Goal: Task Accomplishment & Management: Use online tool/utility

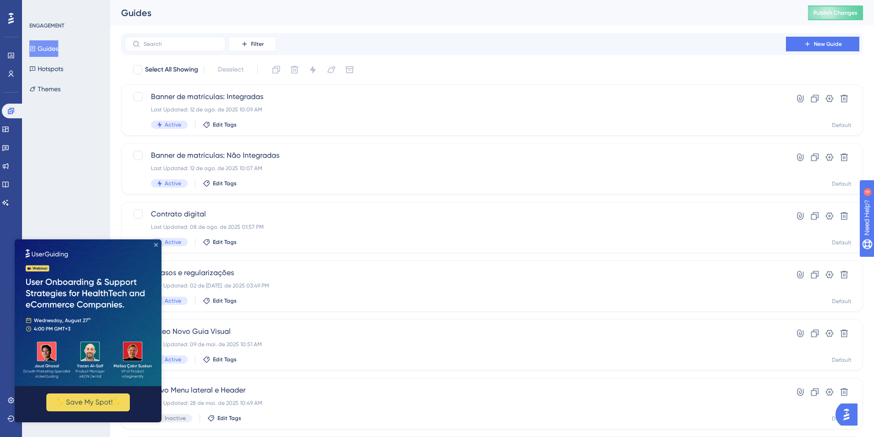
click at [155, 246] on icon "Close Preview" at bounding box center [156, 245] width 4 height 4
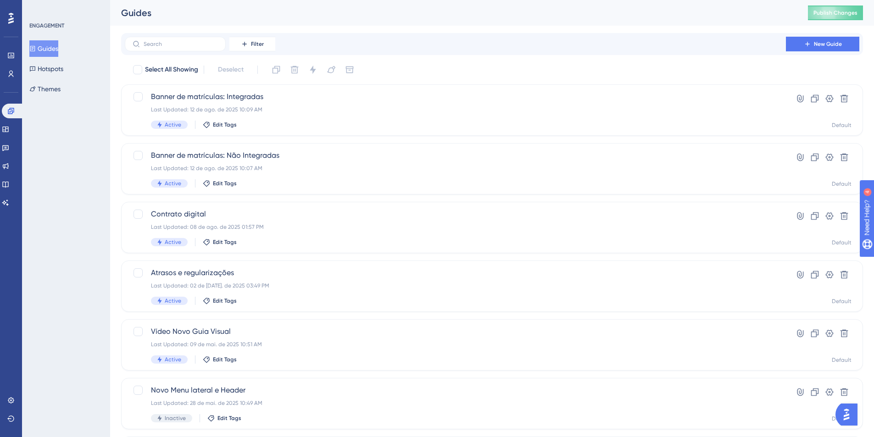
click at [842, 418] on img "Open AI Assistant Launcher" at bounding box center [846, 414] width 17 height 17
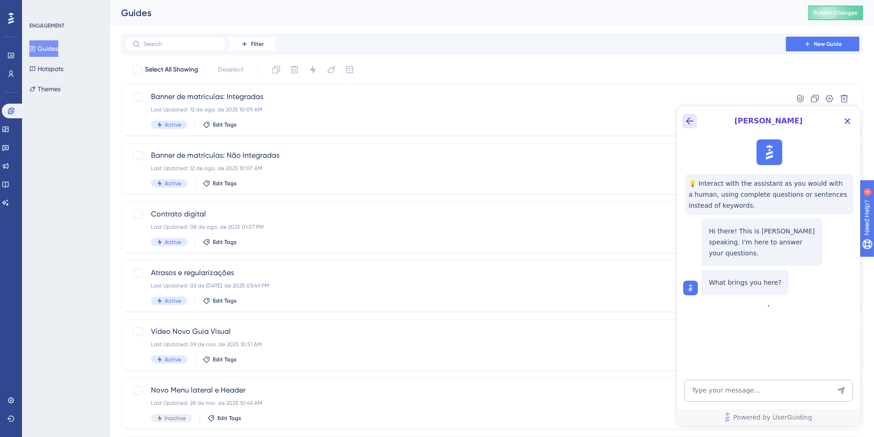
click at [684, 114] on button "Back Button" at bounding box center [689, 121] width 15 height 15
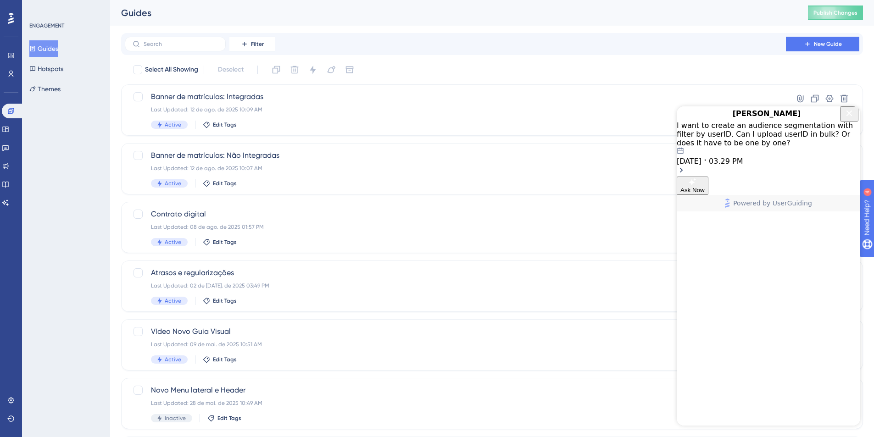
click at [844, 119] on icon "Close Button" at bounding box center [849, 113] width 11 height 11
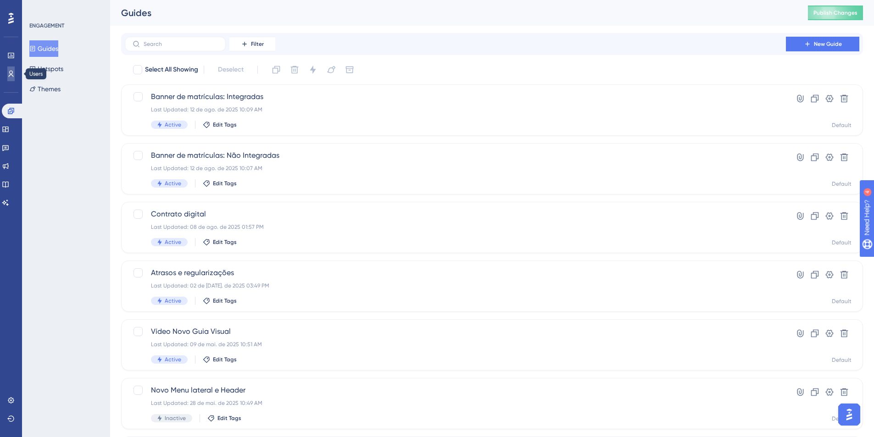
click at [10, 79] on link at bounding box center [10, 74] width 7 height 15
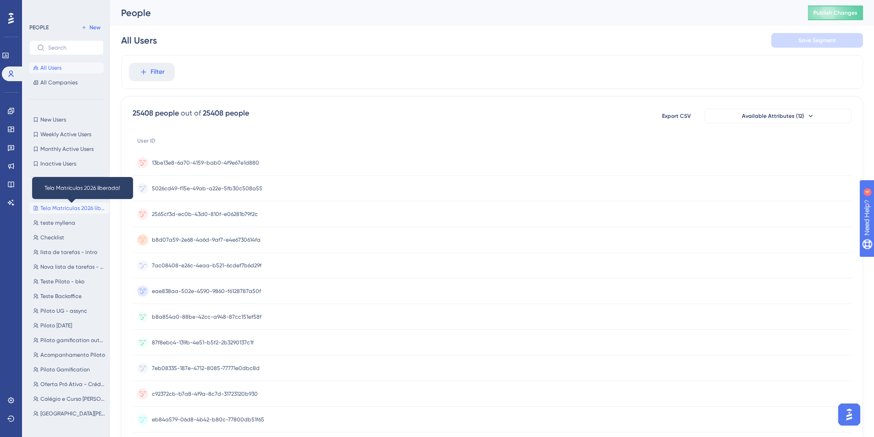
click at [60, 208] on span "Tela Matrículas 2026 liberada!" at bounding box center [72, 208] width 65 height 7
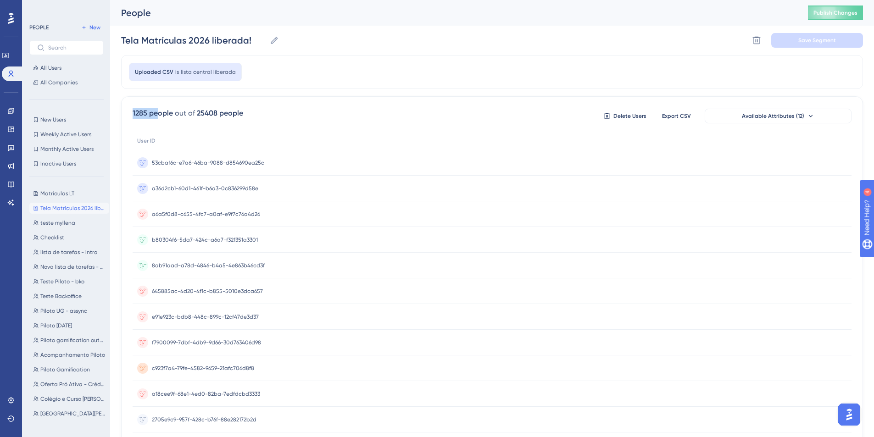
drag, startPoint x: 130, startPoint y: 111, endPoint x: 158, endPoint y: 116, distance: 27.9
click at [158, 116] on div "1285 people out of 25408 people Delete Users Export CSV Available Attributes (1…" at bounding box center [492, 400] width 742 height 608
click at [133, 113] on div "1285 people" at bounding box center [153, 113] width 40 height 11
drag, startPoint x: 133, startPoint y: 112, endPoint x: 146, endPoint y: 113, distance: 12.9
click at [146, 113] on div "1285 people" at bounding box center [153, 113] width 40 height 11
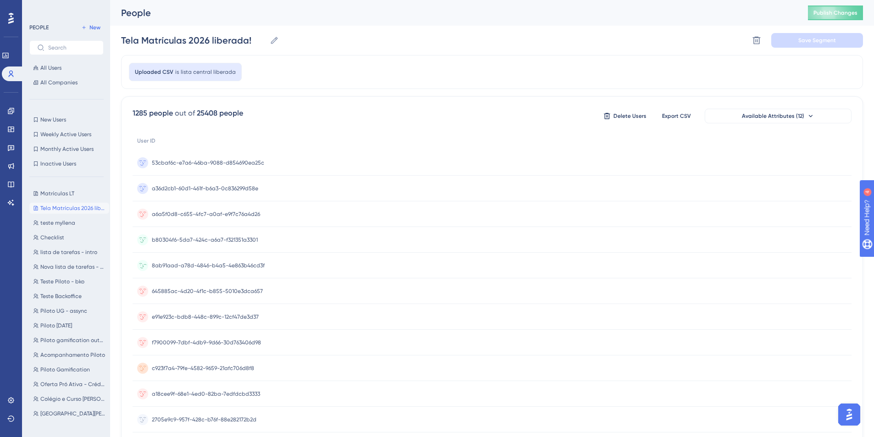
drag, startPoint x: 195, startPoint y: 113, endPoint x: 218, endPoint y: 115, distance: 23.0
click at [218, 115] on div "1285 people out of 25408 people" at bounding box center [188, 113] width 111 height 11
click at [52, 197] on span "Matrículas LT" at bounding box center [57, 193] width 34 height 7
type input "Matrículas LT"
drag, startPoint x: 132, startPoint y: 111, endPoint x: 148, endPoint y: 115, distance: 16.8
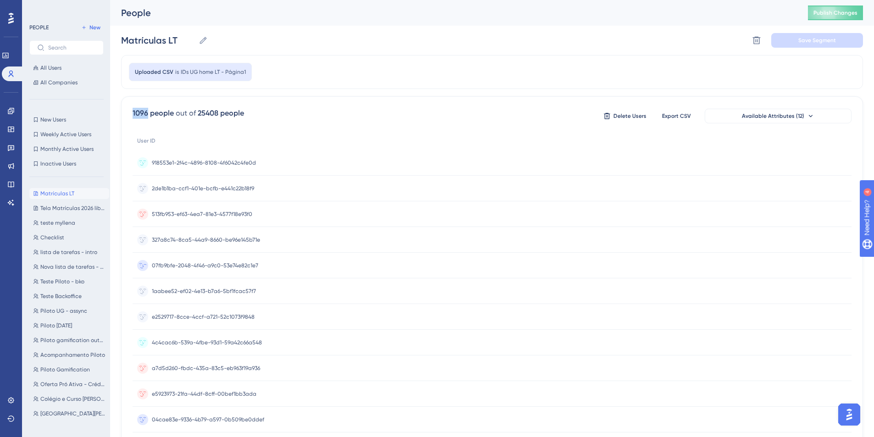
click at [148, 115] on div "1096 people out of 25408 people Delete Users Export CSV Available Attributes (1…" at bounding box center [492, 400] width 742 height 608
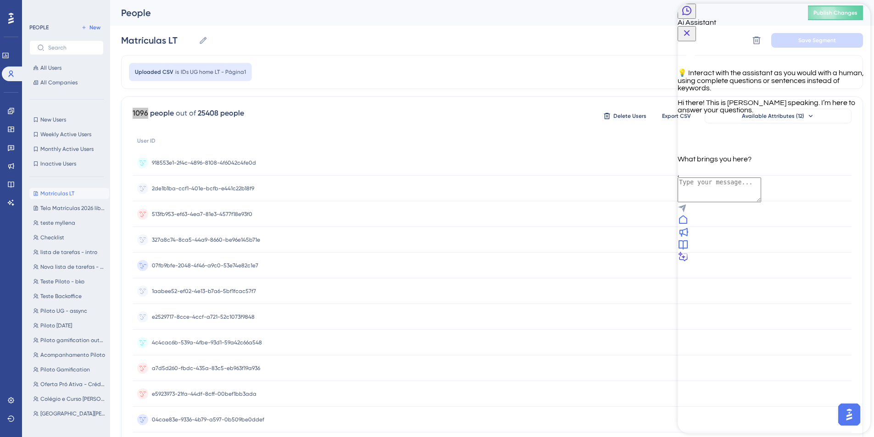
click at [691, 16] on icon "Back Button" at bounding box center [686, 10] width 11 height 11
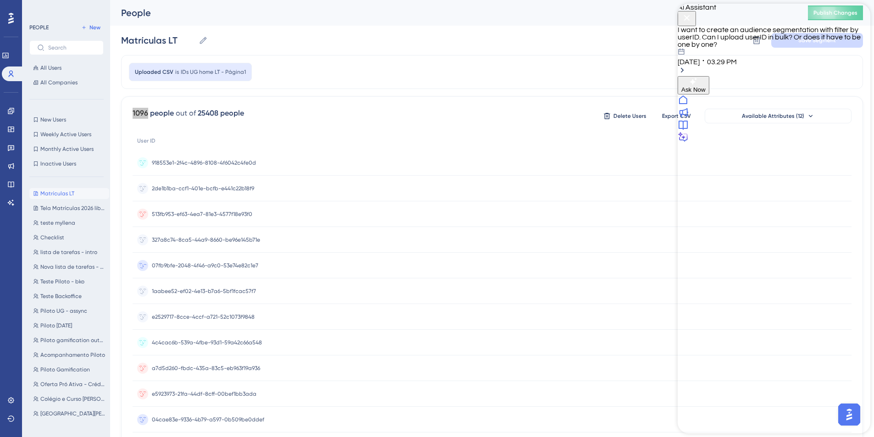
click at [751, 54] on div "I want to create an audience segmentation with filter by userID. Can I upload u…" at bounding box center [773, 45] width 193 height 39
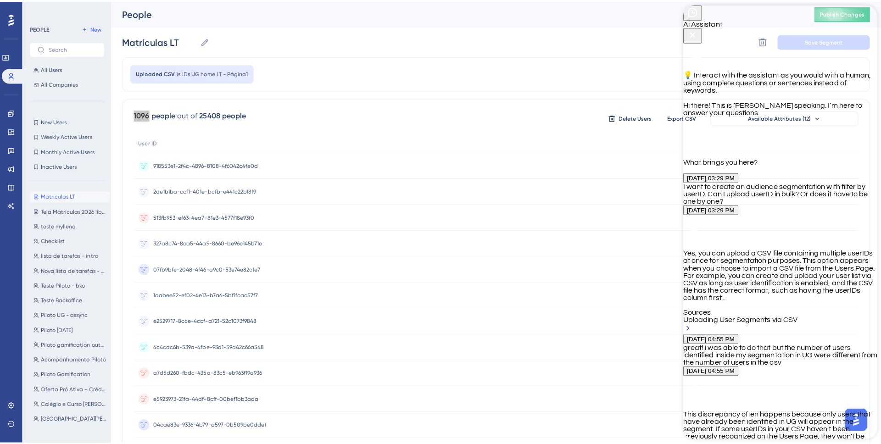
scroll to position [863, 0]
drag, startPoint x: 710, startPoint y: 180, endPoint x: 770, endPoint y: 182, distance: 60.6
click at [770, 246] on p "You need to enable User Identification in your UG account settings first. After…" at bounding box center [773, 271] width 193 height 51
click at [767, 246] on p "You need to enable User Identification in your UG account settings first. After…" at bounding box center [773, 271] width 193 height 51
drag, startPoint x: 748, startPoint y: 171, endPoint x: 821, endPoint y: 173, distance: 73.0
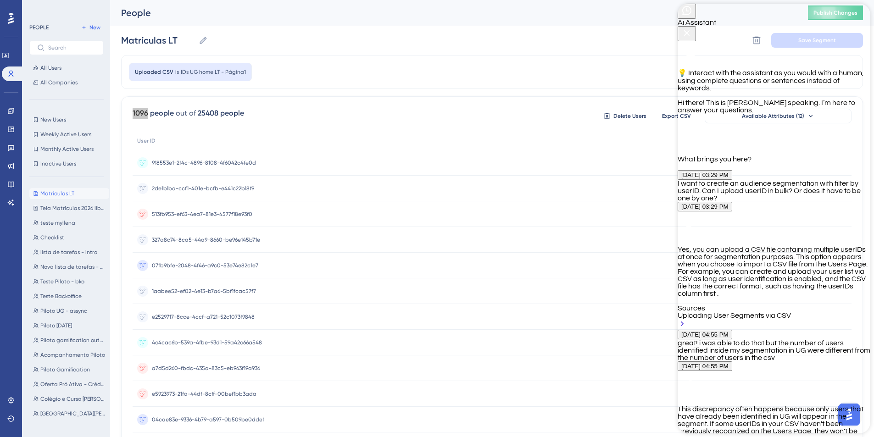
click at [821, 246] on p "You need to enable User Identification in your UG account settings first. After…" at bounding box center [773, 271] width 193 height 51
click at [8, 401] on icon at bounding box center [10, 400] width 7 height 7
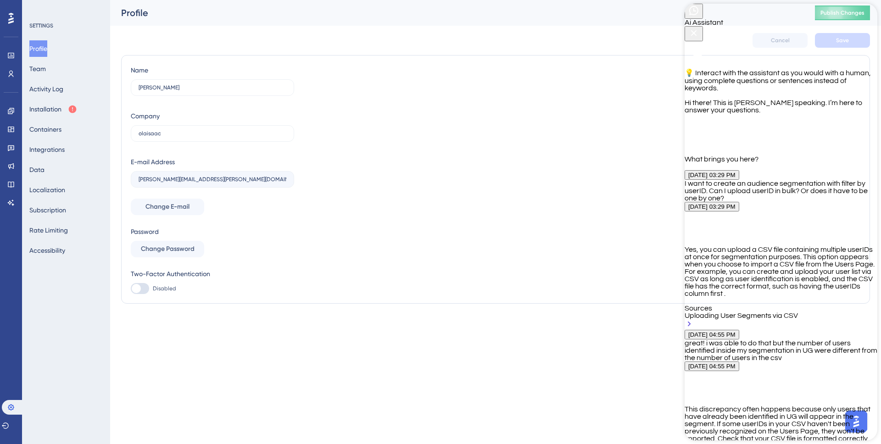
scroll to position [857, 0]
click at [70, 111] on button "Installation" at bounding box center [53, 109] width 48 height 17
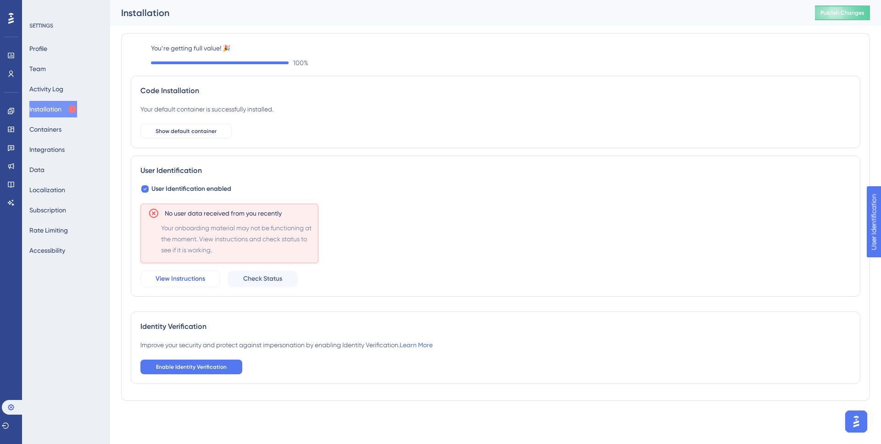
click at [194, 283] on span "View Instructions" at bounding box center [180, 278] width 50 height 11
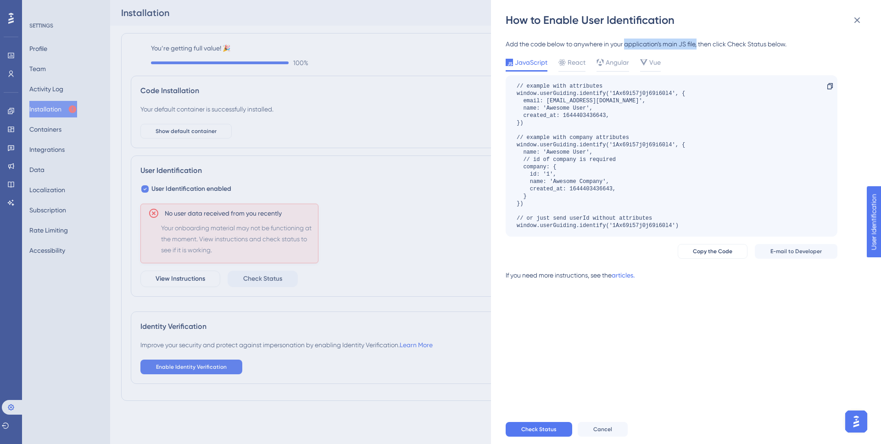
drag, startPoint x: 626, startPoint y: 43, endPoint x: 698, endPoint y: 45, distance: 72.5
click at [698, 45] on div "Add the code below to anywhere in your application’s main JS file, then click C…" at bounding box center [671, 44] width 332 height 11
click at [856, 19] on icon at bounding box center [857, 20] width 6 height 6
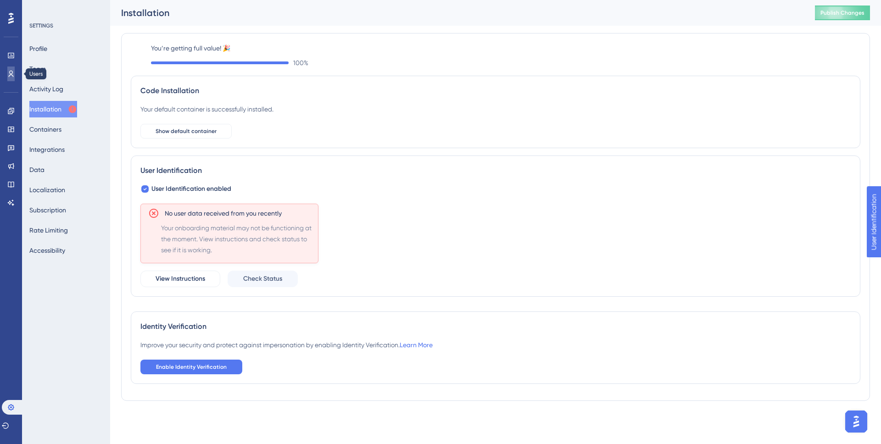
click at [8, 73] on icon at bounding box center [10, 73] width 7 height 7
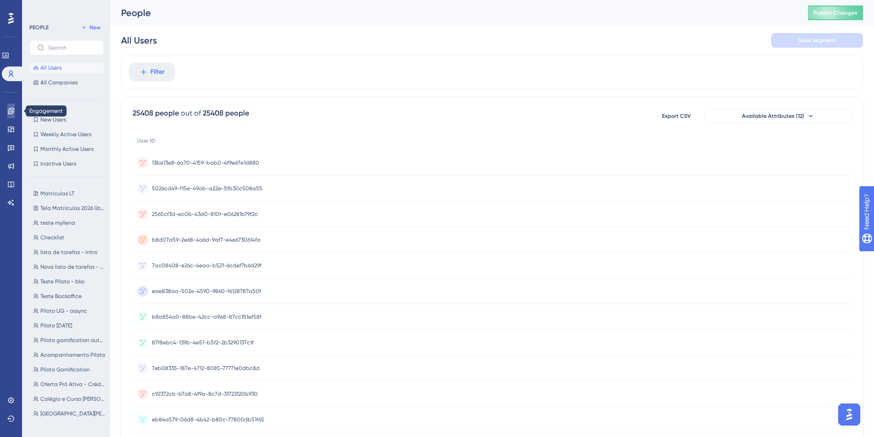
click at [11, 109] on icon at bounding box center [10, 110] width 7 height 7
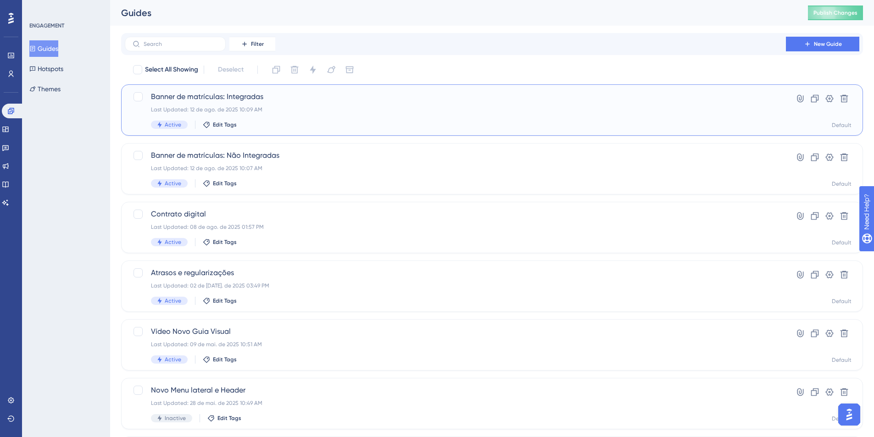
click at [239, 99] on span "Banner de matrículas: Integradas" at bounding box center [455, 96] width 609 height 11
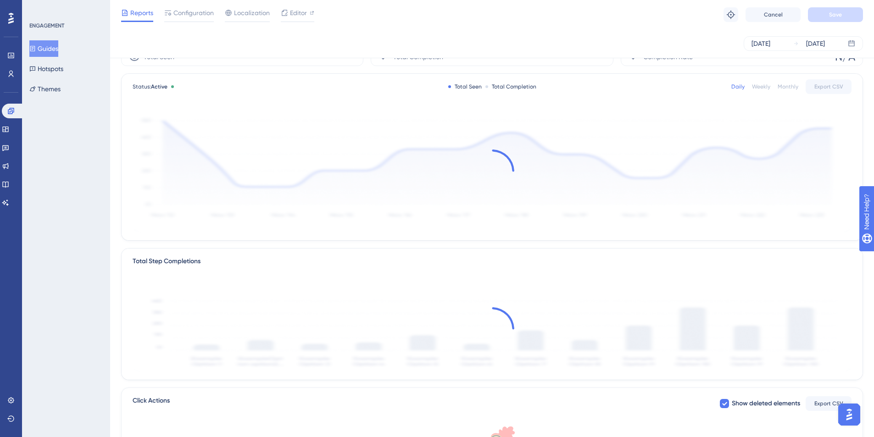
scroll to position [51, 0]
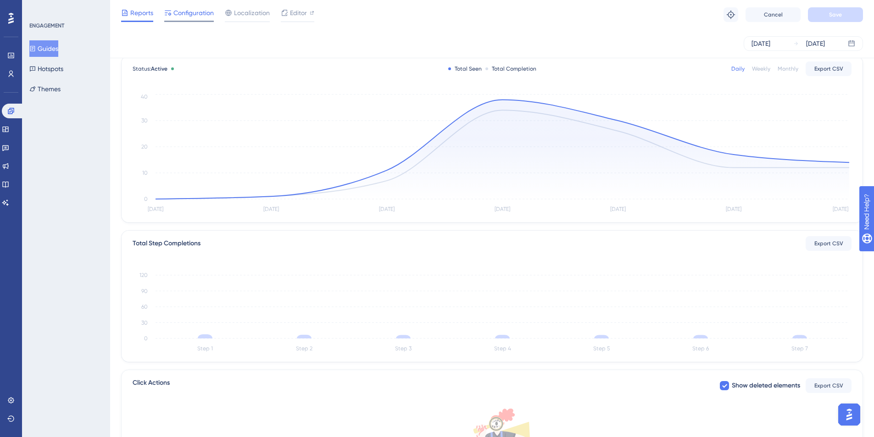
click at [200, 11] on span "Configuration" at bounding box center [193, 12] width 40 height 11
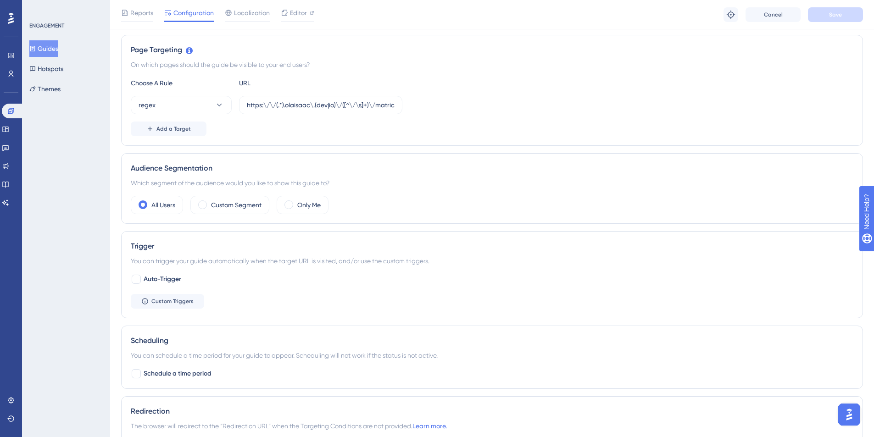
scroll to position [219, 0]
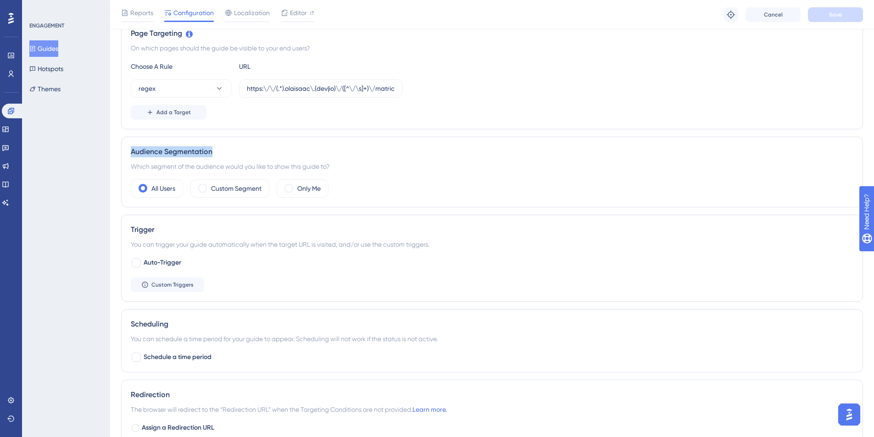
drag, startPoint x: 131, startPoint y: 150, endPoint x: 228, endPoint y: 154, distance: 96.8
click at [228, 154] on div "Audience Segmentation" at bounding box center [492, 151] width 722 height 11
click at [226, 156] on div "Audience Segmentation" at bounding box center [492, 151] width 722 height 11
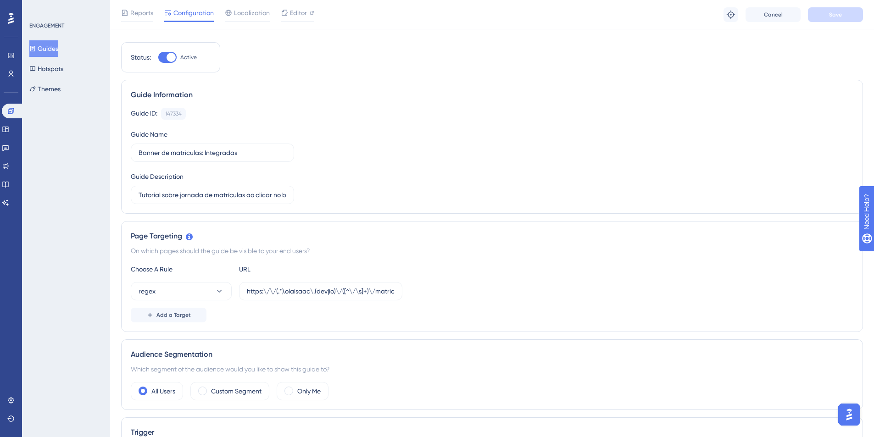
scroll to position [0, 0]
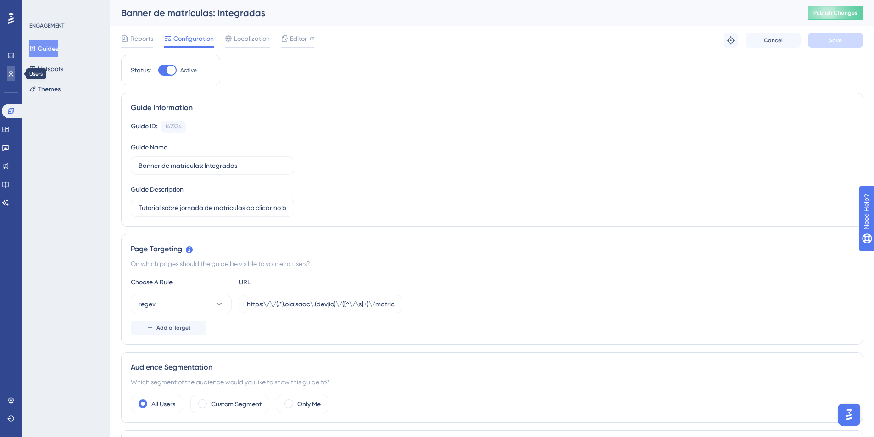
click at [9, 78] on link at bounding box center [10, 74] width 7 height 15
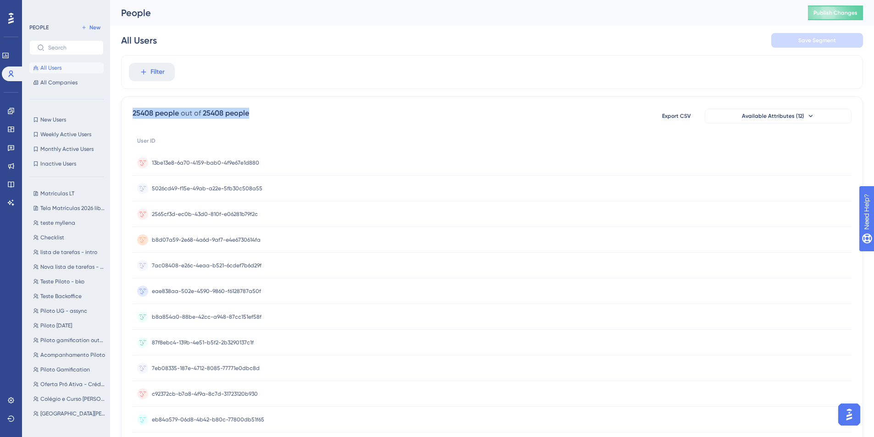
drag, startPoint x: 132, startPoint y: 111, endPoint x: 260, endPoint y: 111, distance: 127.5
click at [260, 111] on div "25408 people out of 25408 people Export CSV Available Attributes (12)" at bounding box center [492, 116] width 719 height 17
click at [266, 111] on div "25408 people out of 25408 people Export CSV Available Attributes (12)" at bounding box center [492, 116] width 719 height 17
click at [94, 27] on span "New" at bounding box center [94, 27] width 11 height 7
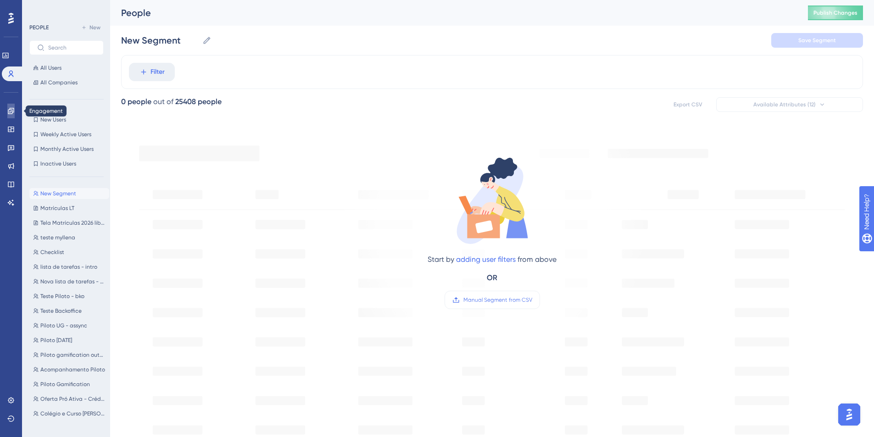
click at [13, 108] on icon at bounding box center [11, 111] width 6 height 6
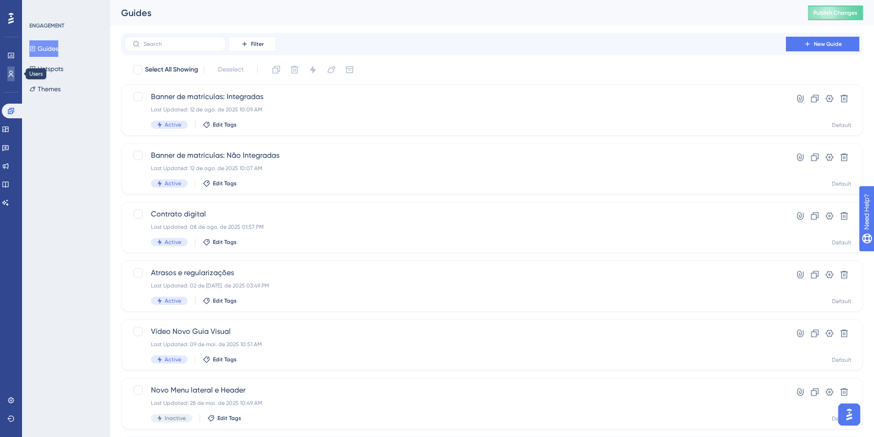
click at [11, 73] on icon at bounding box center [11, 74] width 5 height 6
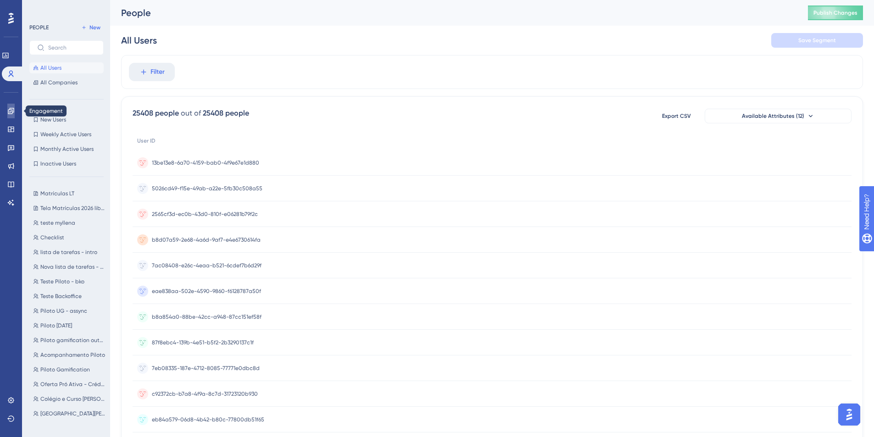
click at [14, 113] on icon at bounding box center [10, 110] width 7 height 7
